Goal: Entertainment & Leisure: Consume media (video, audio)

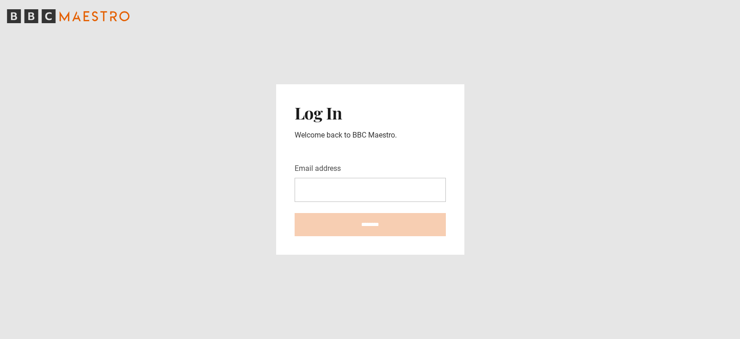
type input "**********"
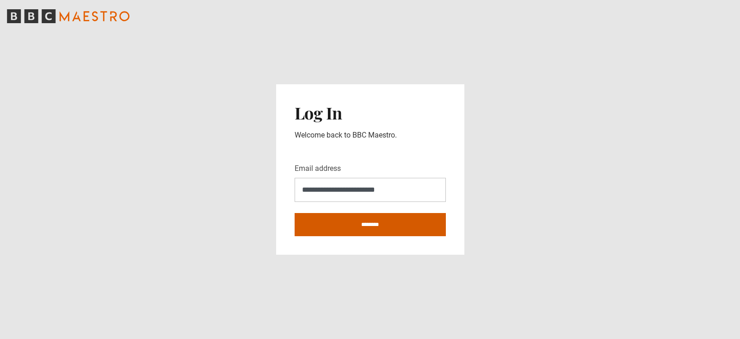
click at [342, 223] on input "********" at bounding box center [370, 224] width 151 height 23
type input "**********"
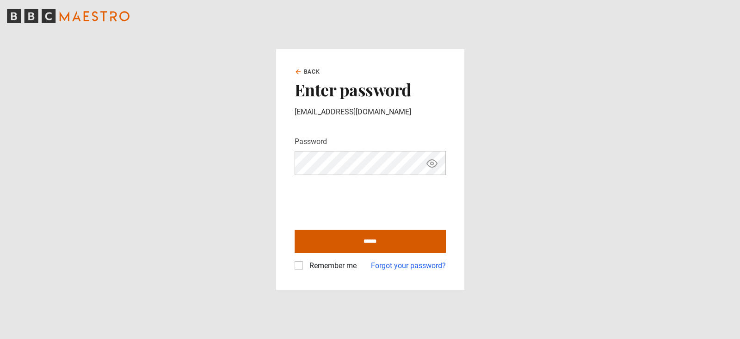
click at [362, 234] on input "******" at bounding box center [370, 240] width 151 height 23
type input "**********"
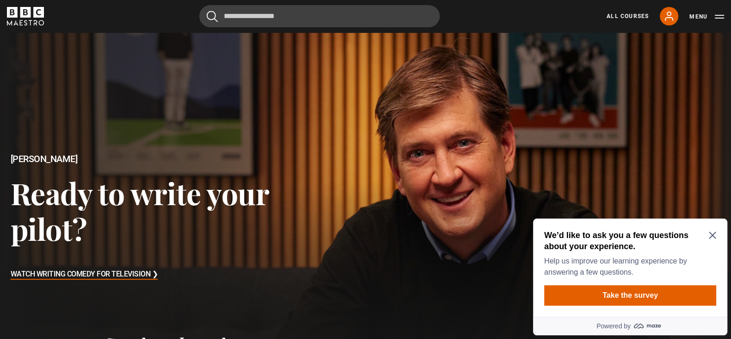
click at [708, 238] on h2 "We’d like to ask you a few questions about your experience." at bounding box center [629, 240] width 168 height 22
click at [712, 235] on icon "Close Maze Prompt" at bounding box center [712, 235] width 7 height 7
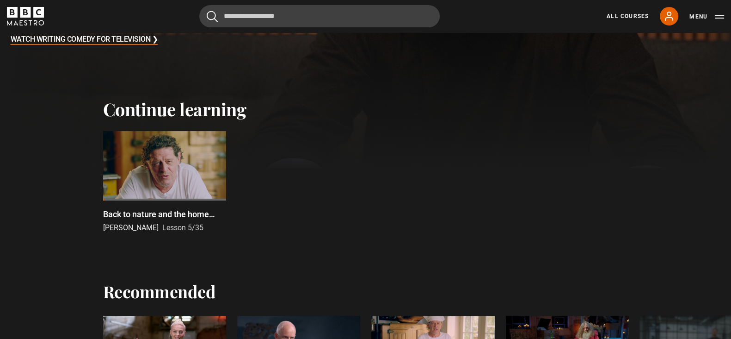
scroll to position [239, 0]
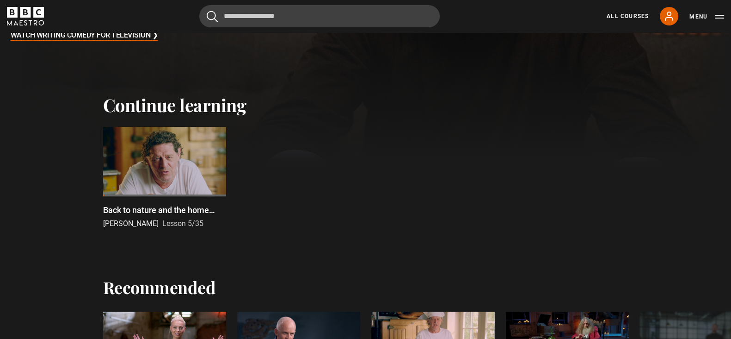
click at [170, 158] on div at bounding box center [164, 161] width 123 height 69
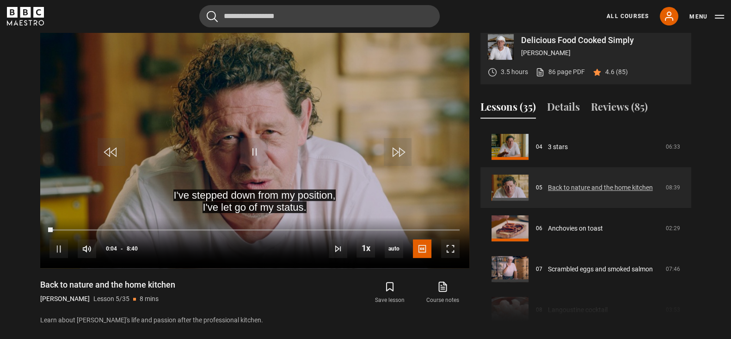
click at [553, 192] on link "Back to nature and the home kitchen" at bounding box center [600, 188] width 105 height 10
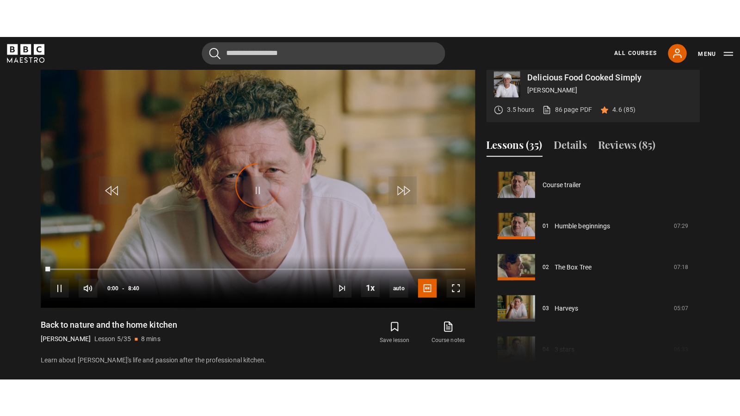
scroll to position [162, 0]
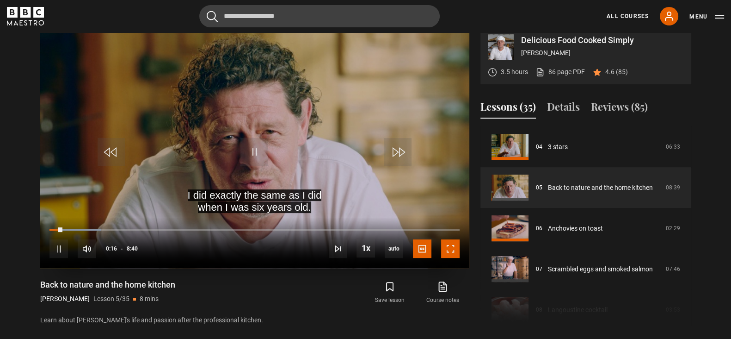
click at [446, 254] on span "Video Player" at bounding box center [450, 248] width 19 height 19
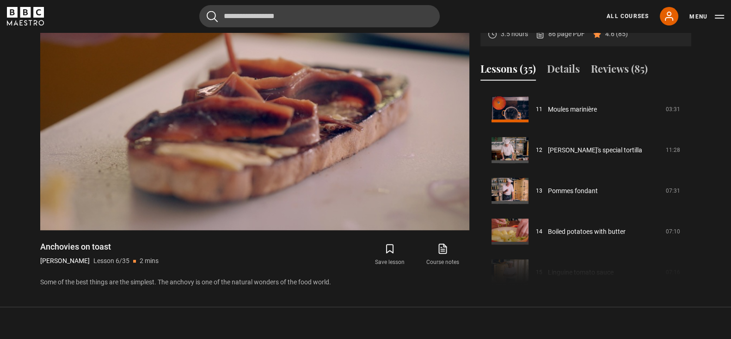
scroll to position [447, 0]
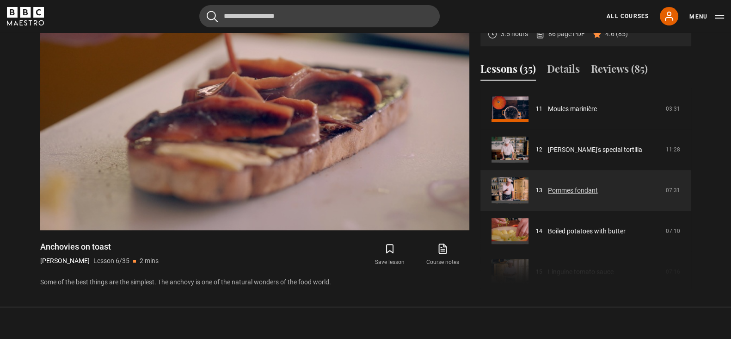
click at [556, 195] on link "Pommes fondant" at bounding box center [573, 191] width 50 height 10
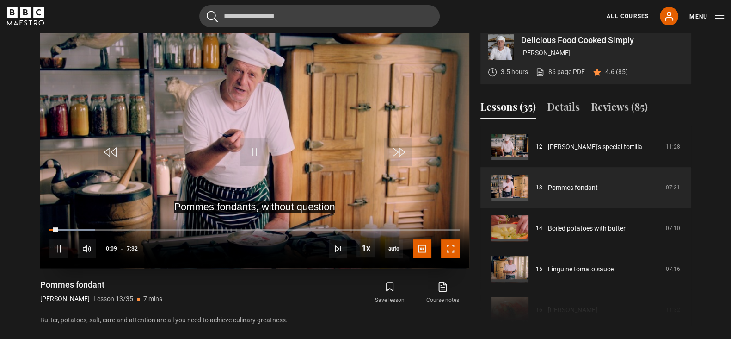
drag, startPoint x: 446, startPoint y: 258, endPoint x: 446, endPoint y: 308, distance: 50.4
click at [446, 258] on span "Video Player" at bounding box center [450, 248] width 19 height 19
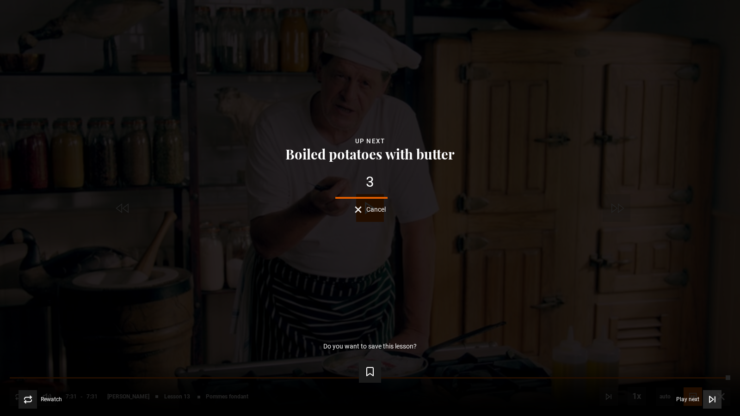
click at [695, 338] on span "Play next" at bounding box center [687, 400] width 23 height 6
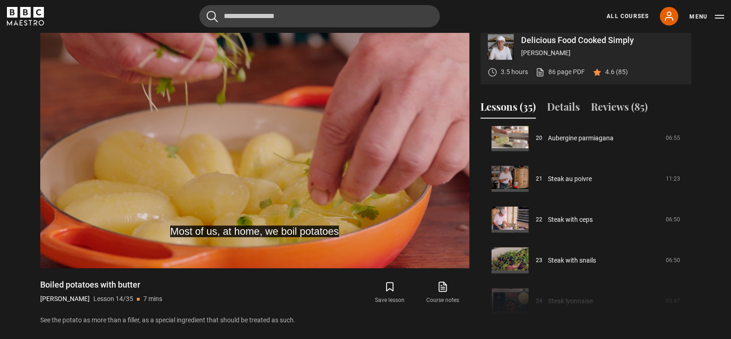
scroll to position [823, 0]
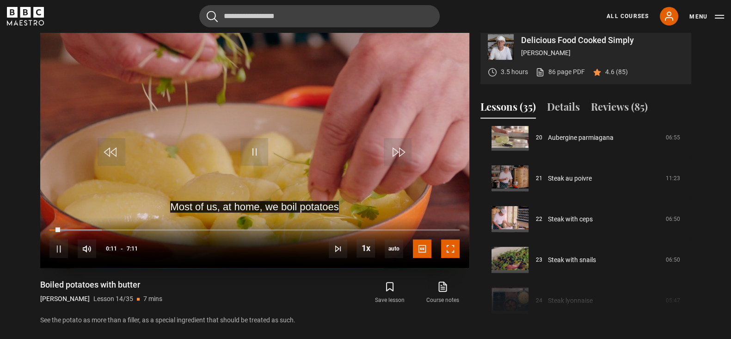
click at [444, 258] on span "Video Player" at bounding box center [450, 248] width 19 height 19
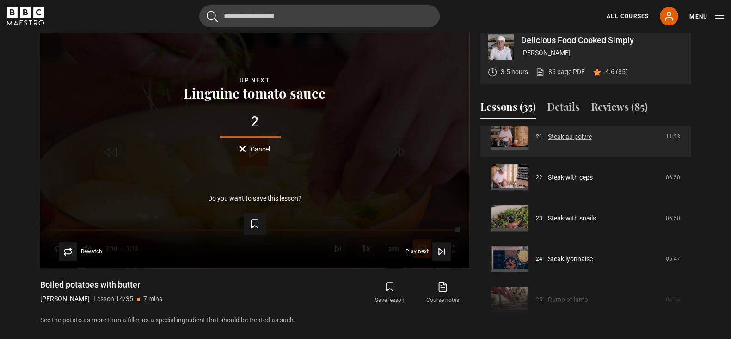
scroll to position [861, 0]
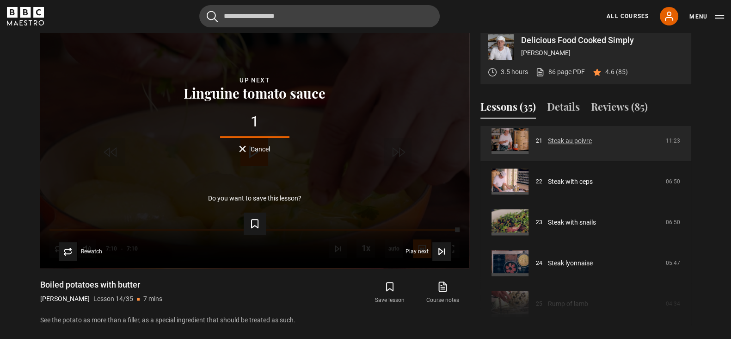
click at [561, 146] on link "Steak au poivre" at bounding box center [570, 141] width 44 height 10
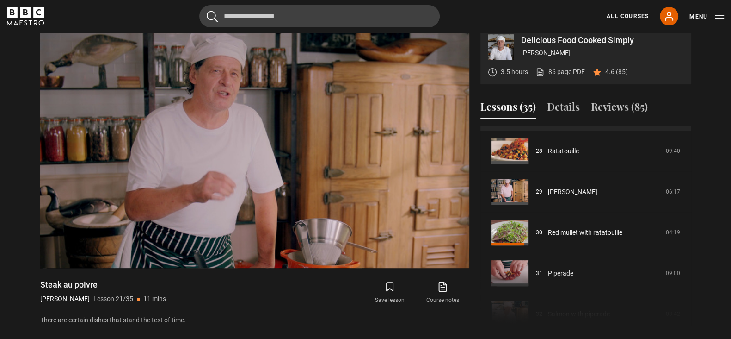
scroll to position [1142, 0]
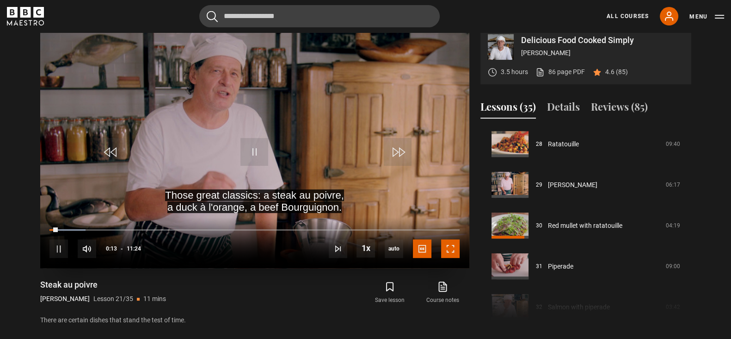
click at [453, 258] on span "Video Player" at bounding box center [450, 248] width 19 height 19
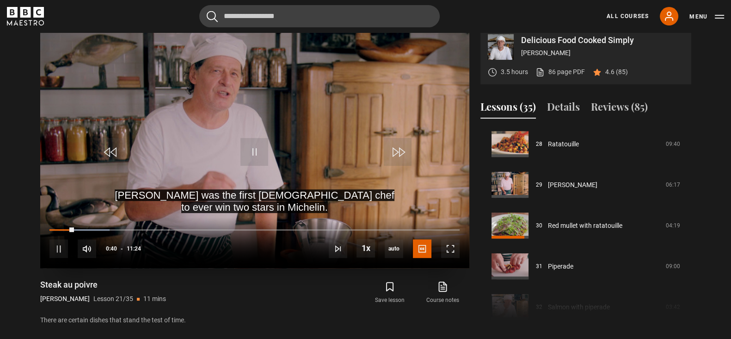
click at [211, 96] on video "Video Player" at bounding box center [254, 146] width 429 height 241
click at [242, 163] on span "Video Player" at bounding box center [255, 152] width 28 height 28
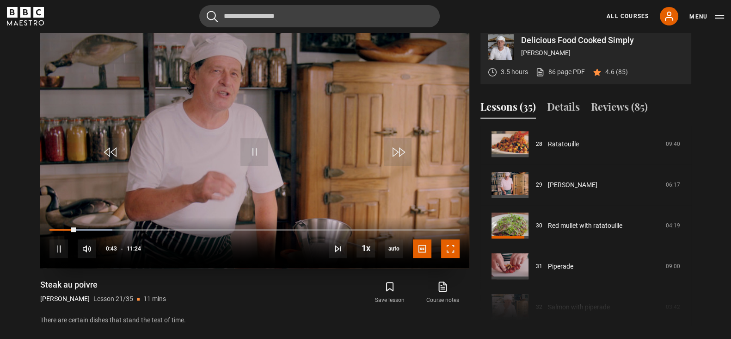
click at [456, 258] on span "Video Player" at bounding box center [450, 248] width 19 height 19
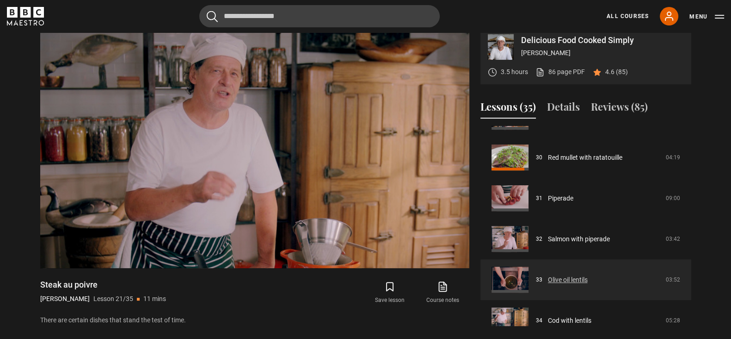
scroll to position [1265, 0]
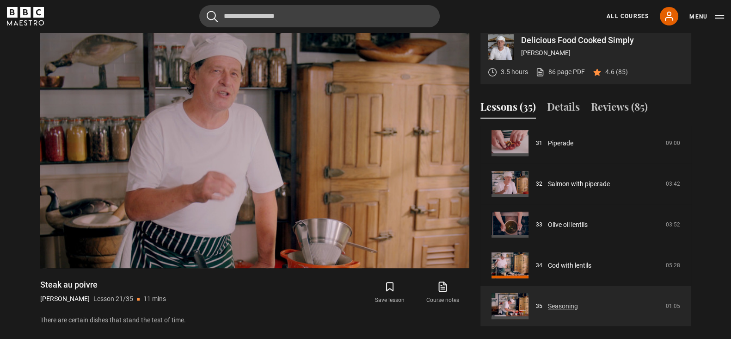
click at [557, 311] on link "Seasoning" at bounding box center [563, 306] width 30 height 10
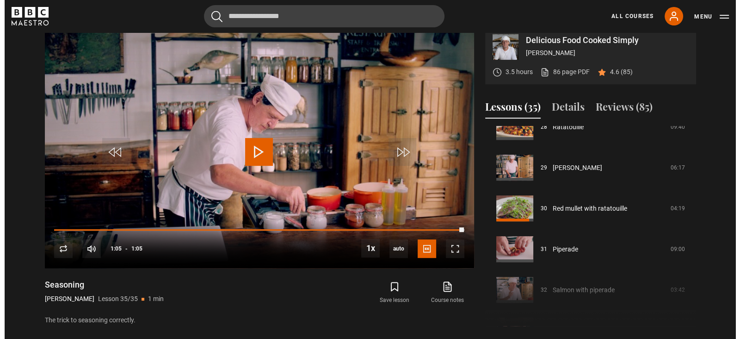
scroll to position [1265, 0]
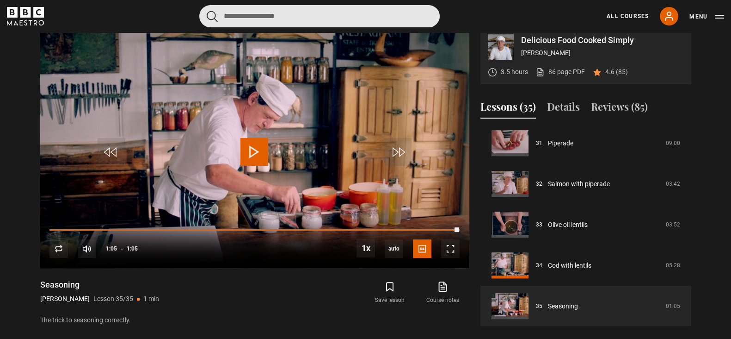
click at [248, 12] on input "Search" at bounding box center [319, 16] width 241 height 22
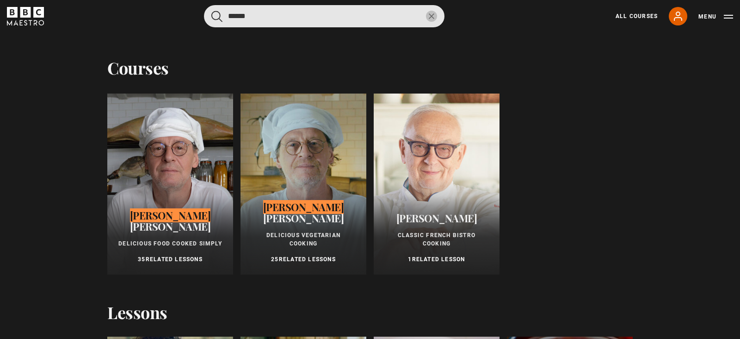
type input "*****"
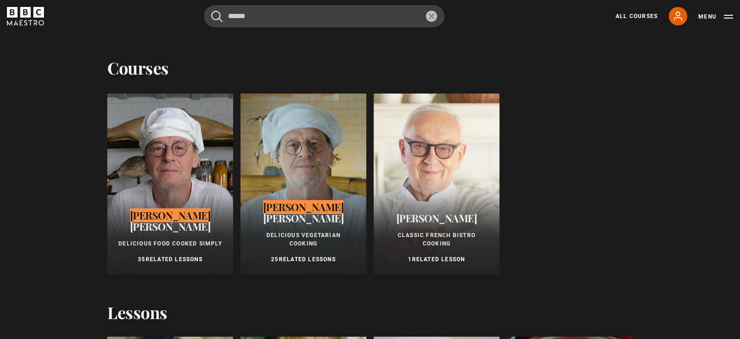
click at [291, 126] on div at bounding box center [304, 183] width 126 height 181
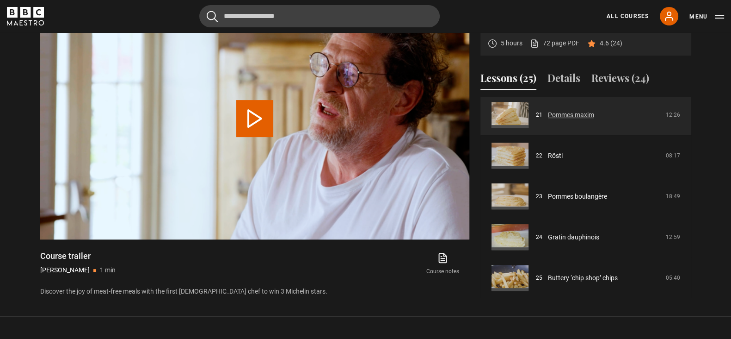
scroll to position [432, 0]
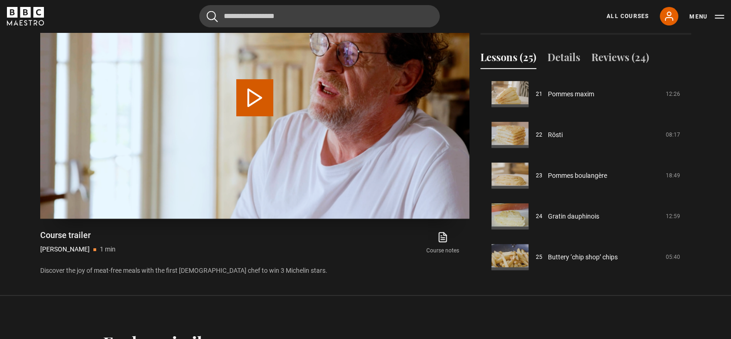
click at [261, 94] on button "Play Video" at bounding box center [254, 97] width 37 height 37
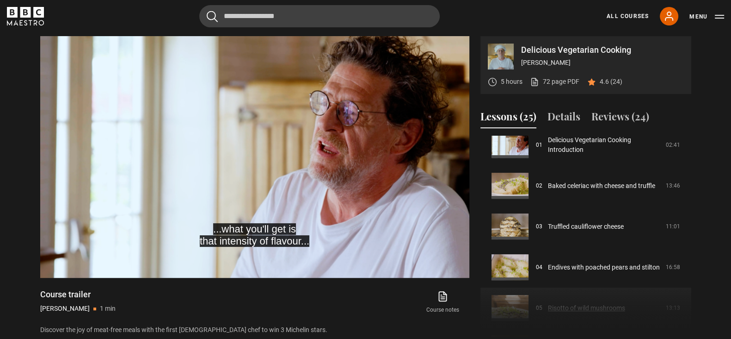
scroll to position [53, 0]
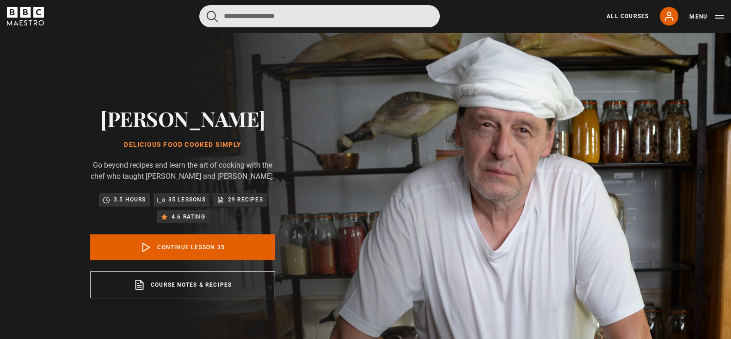
click at [318, 23] on input "Search" at bounding box center [319, 16] width 241 height 22
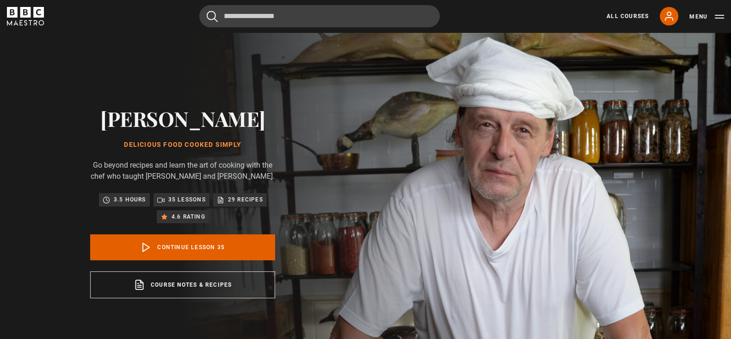
click at [29, 32] on header "Cancel Courses Previous courses Next courses Agatha Christie Writing 12 Related…" at bounding box center [365, 16] width 731 height 32
click at [36, 22] on icon "BBC Maestro" at bounding box center [25, 16] width 37 height 19
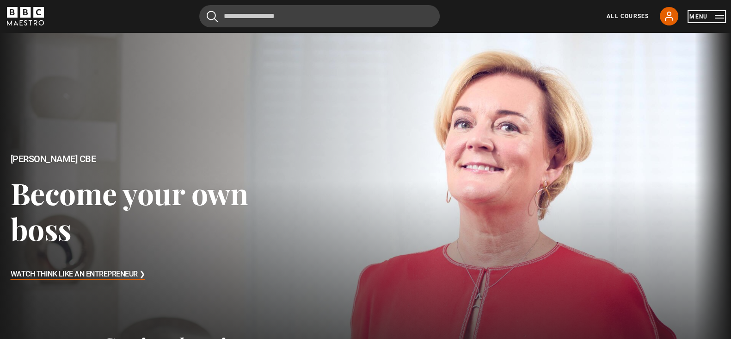
click at [703, 16] on button "Menu" at bounding box center [707, 16] width 35 height 9
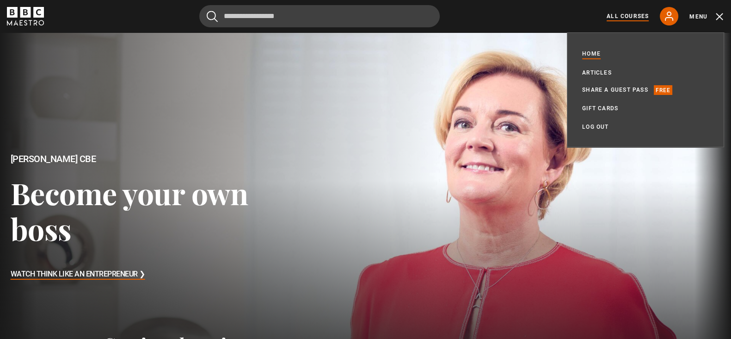
click at [615, 15] on link "All Courses" at bounding box center [628, 16] width 42 height 8
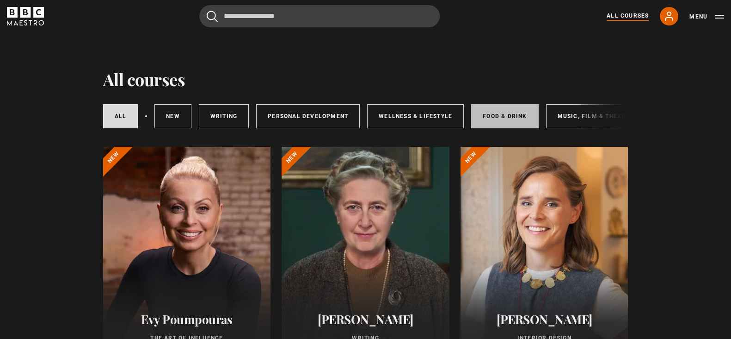
click at [481, 106] on link "Food & Drink" at bounding box center [504, 116] width 67 height 24
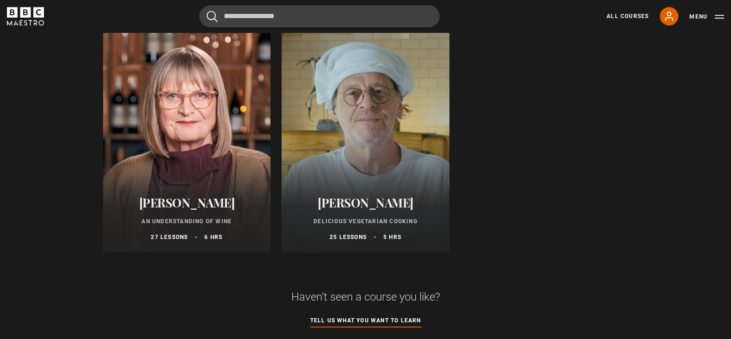
scroll to position [583, 0]
click at [157, 160] on div at bounding box center [187, 141] width 168 height 222
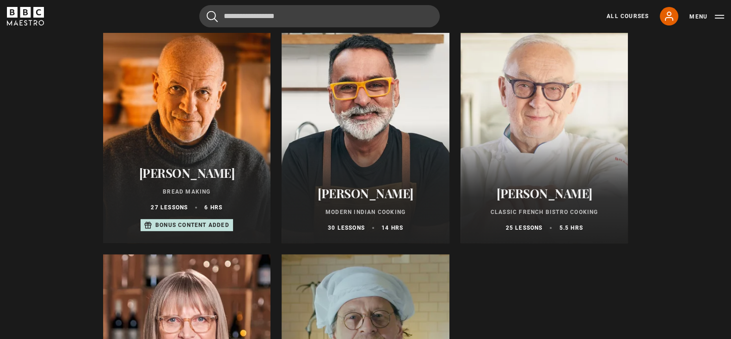
scroll to position [357, 0]
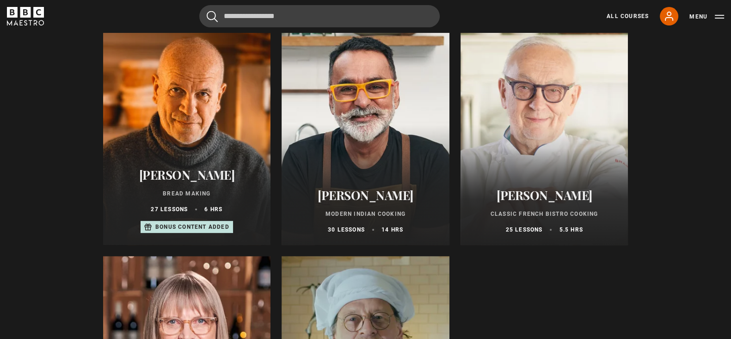
click at [529, 143] on div at bounding box center [545, 134] width 168 height 222
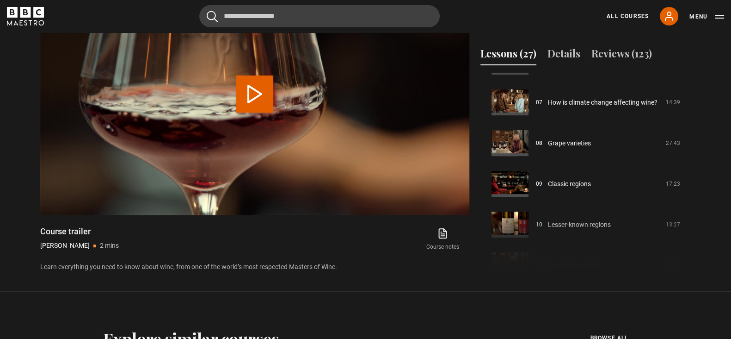
scroll to position [276, 0]
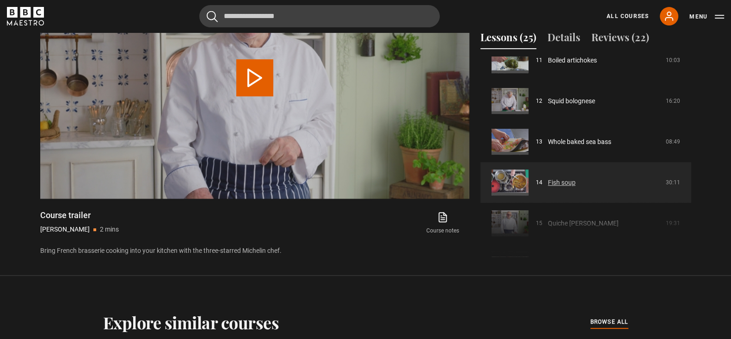
scroll to position [458, 0]
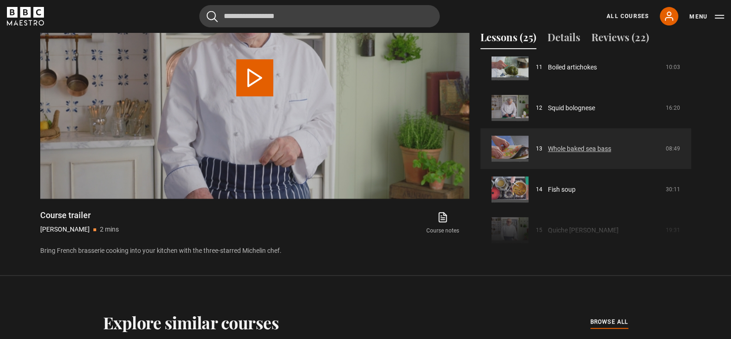
click at [548, 144] on link "Whole baked sea bass" at bounding box center [579, 149] width 63 height 10
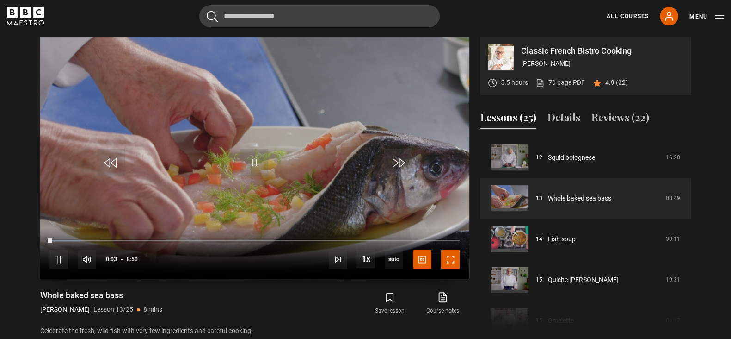
click at [448, 265] on span "Video Player" at bounding box center [450, 259] width 19 height 19
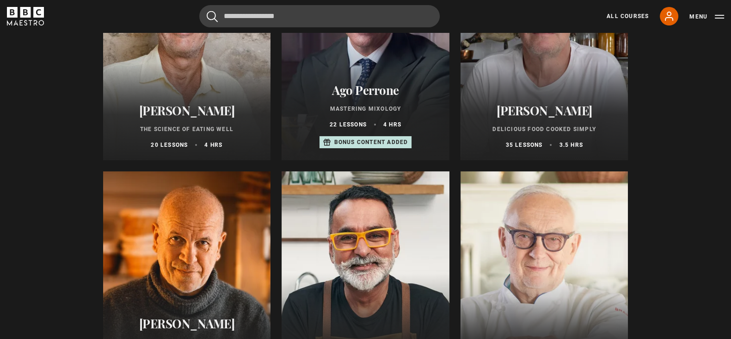
scroll to position [215, 0]
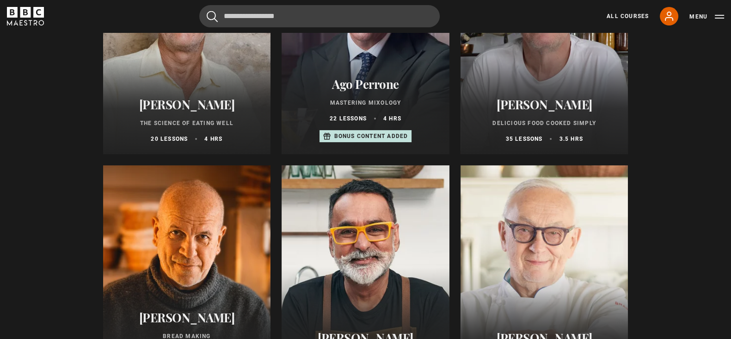
click at [564, 68] on div at bounding box center [545, 43] width 168 height 222
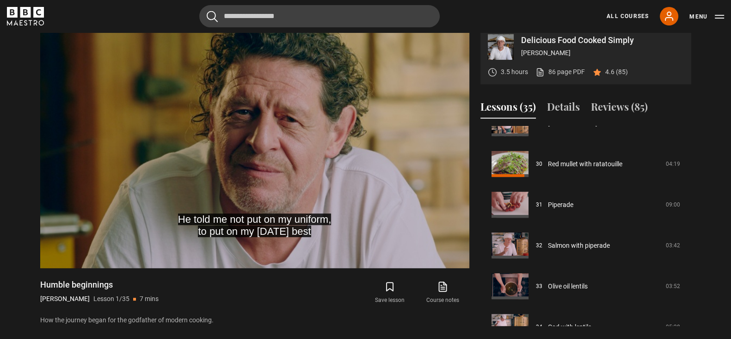
scroll to position [1265, 0]
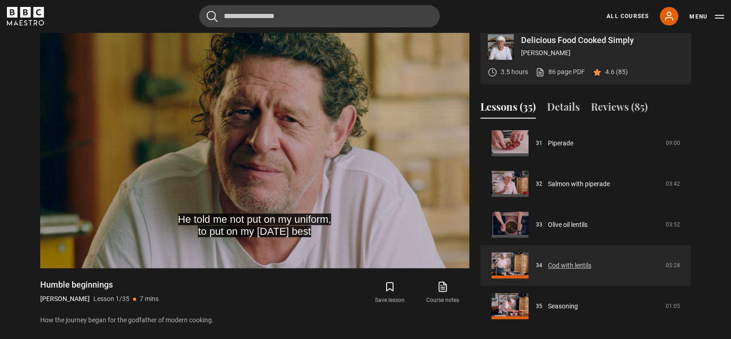
click at [554, 270] on link "Cod with lentils" at bounding box center [569, 265] width 43 height 10
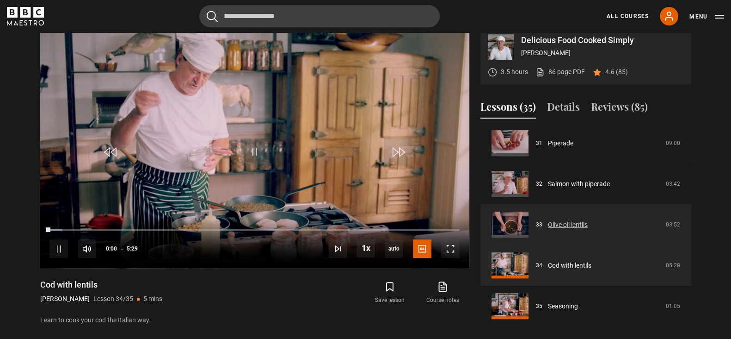
click at [556, 229] on link "Olive oil lentils" at bounding box center [568, 225] width 40 height 10
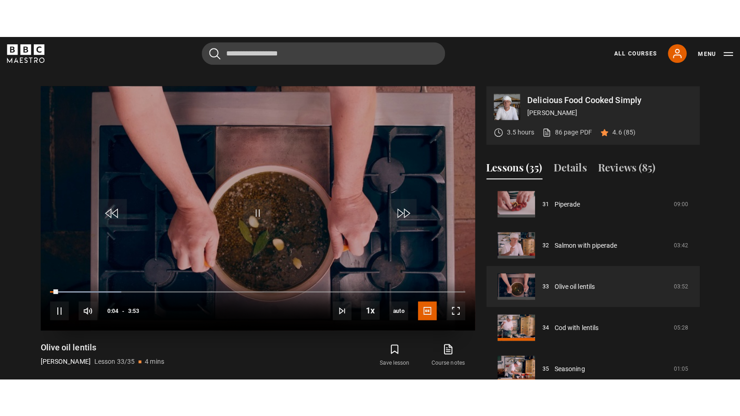
scroll to position [359, 0]
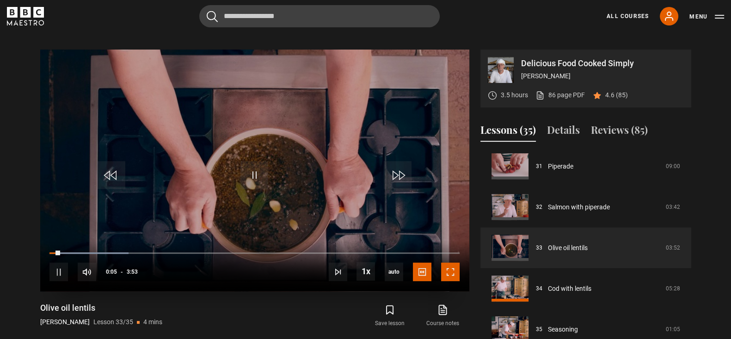
click at [456, 281] on span "Video Player" at bounding box center [450, 271] width 19 height 19
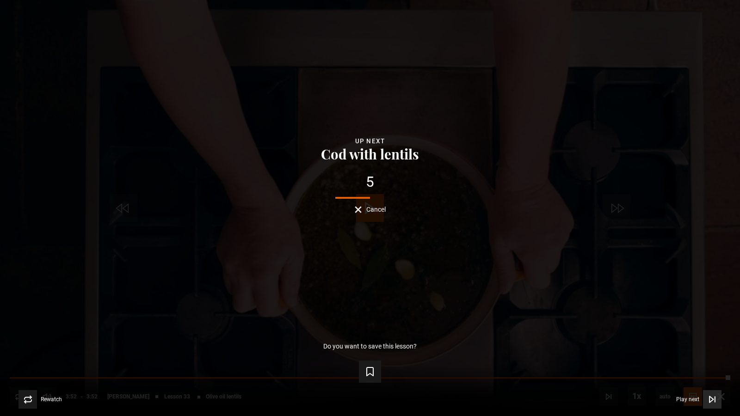
click at [705, 338] on span "Video Player" at bounding box center [712, 399] width 19 height 19
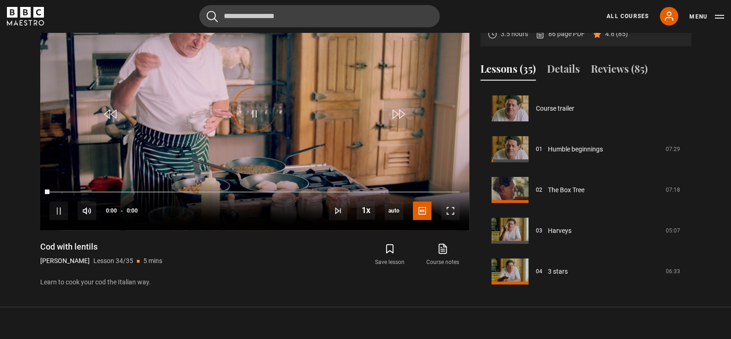
scroll to position [1265, 0]
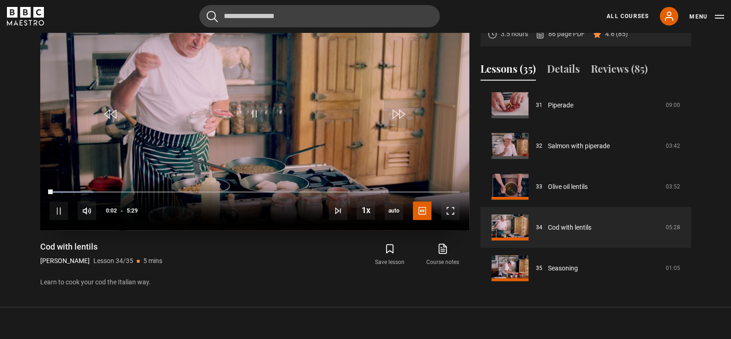
click at [284, 139] on video "Video Player" at bounding box center [254, 108] width 429 height 241
